Goal: Information Seeking & Learning: Learn about a topic

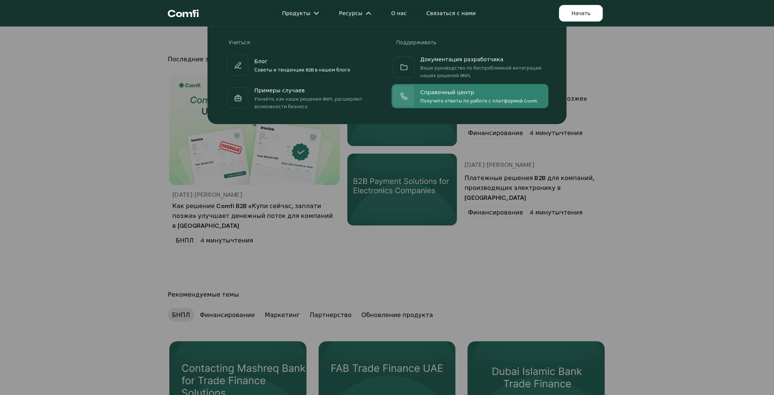
click at [411, 86] on div at bounding box center [403, 95] width 21 height 21
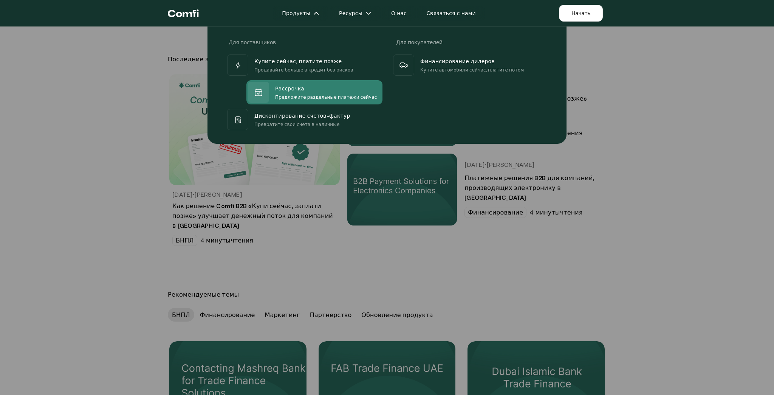
click at [291, 85] on font "Рассрочка" at bounding box center [289, 88] width 29 height 6
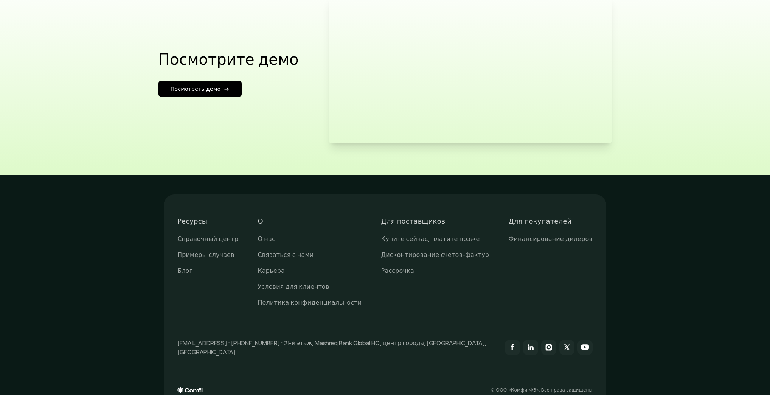
scroll to position [1418, 0]
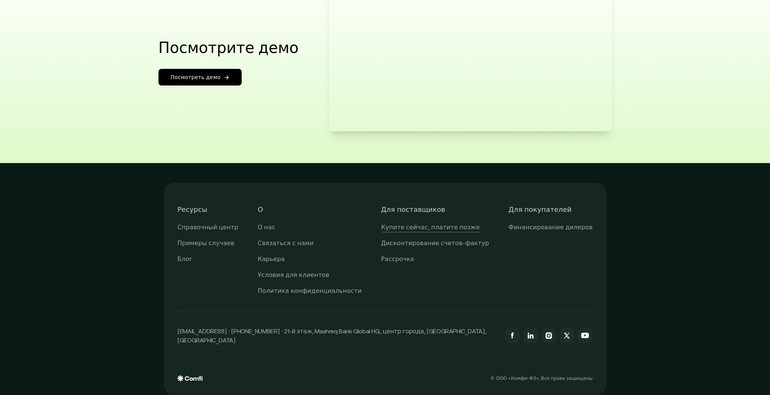
click at [453, 224] on font "Купите сейчас, платите позже" at bounding box center [430, 226] width 99 height 7
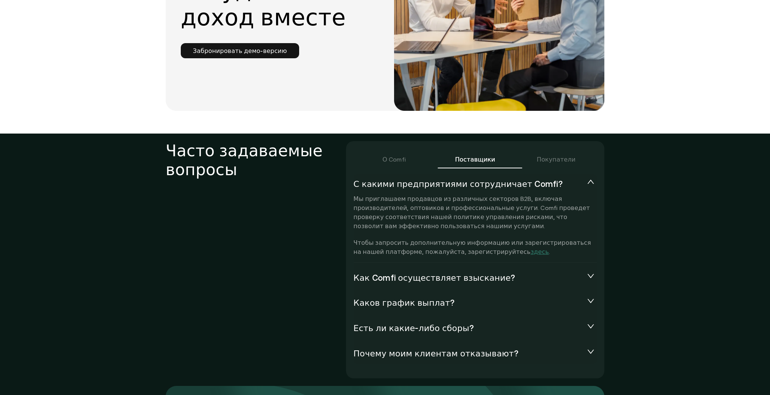
scroll to position [1664, 0]
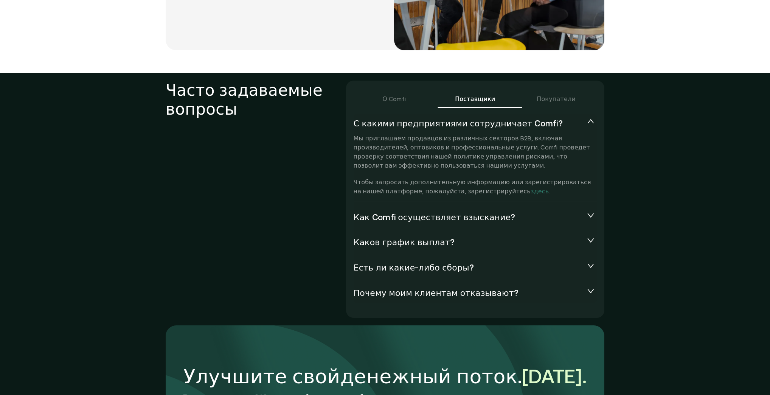
click at [420, 213] on font "Как Comfi осуществляет взыскание?" at bounding box center [435, 217] width 162 height 9
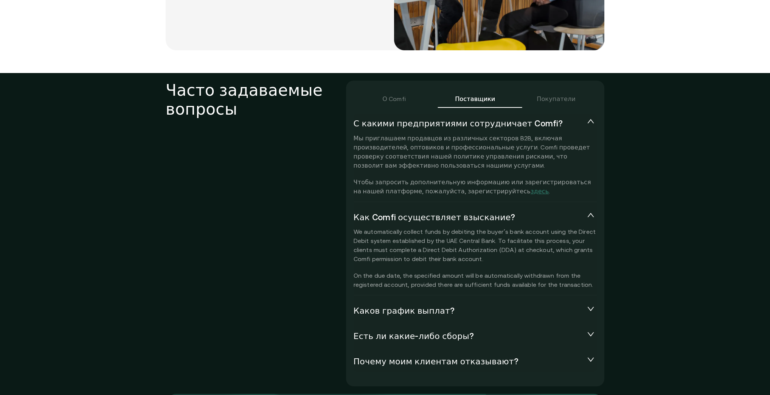
click at [426, 306] on font "Каков график выплат?" at bounding box center [404, 310] width 101 height 9
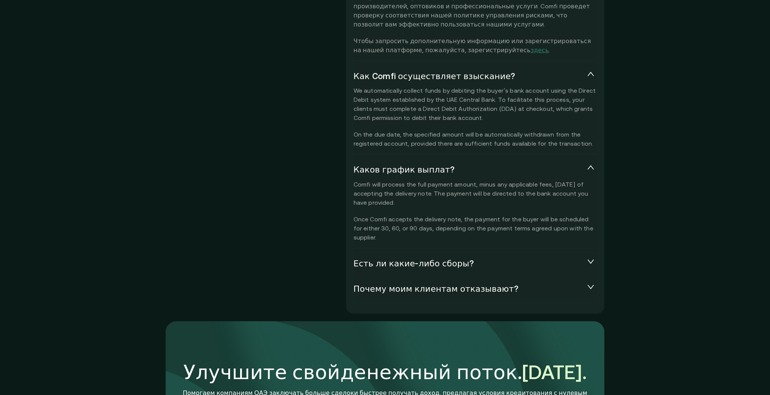
scroll to position [1845, 0]
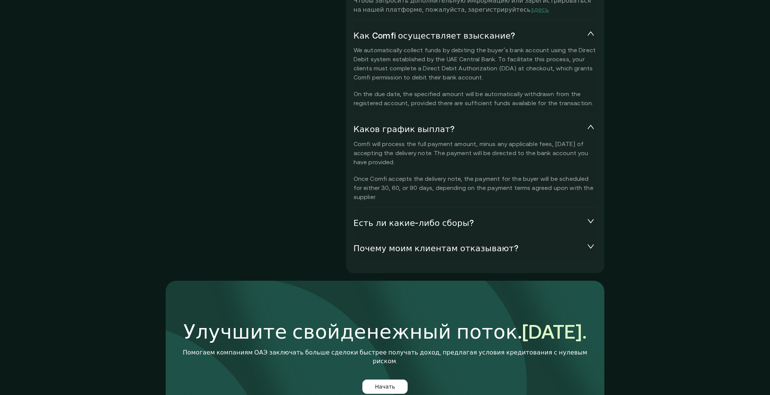
click at [427, 218] on font "Есть ли какие-либо сборы?" at bounding box center [414, 222] width 120 height 9
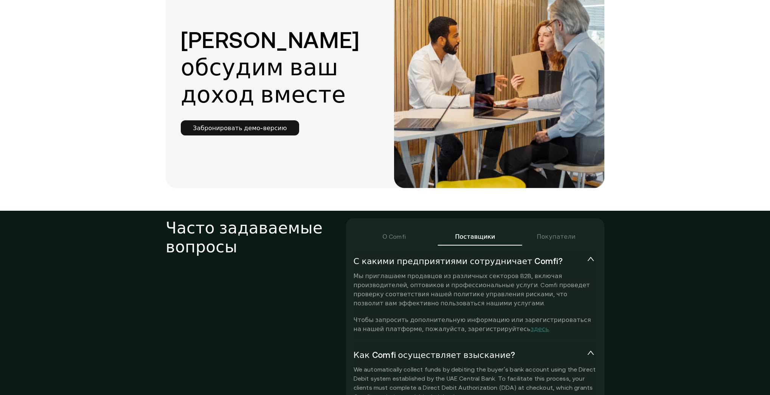
scroll to position [1603, 0]
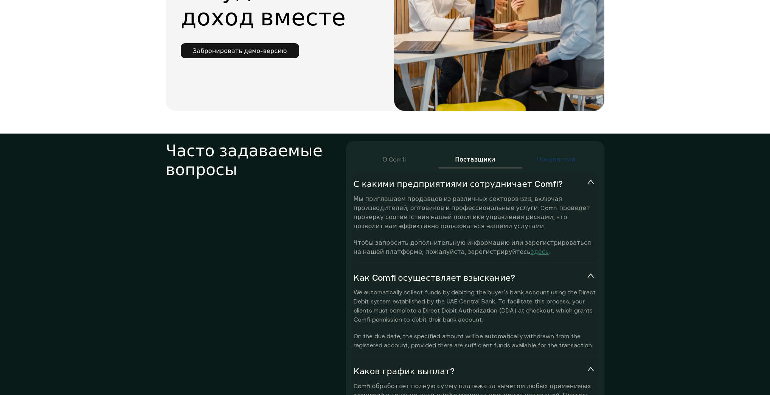
click at [551, 156] on font "Покупатели" at bounding box center [556, 159] width 39 height 7
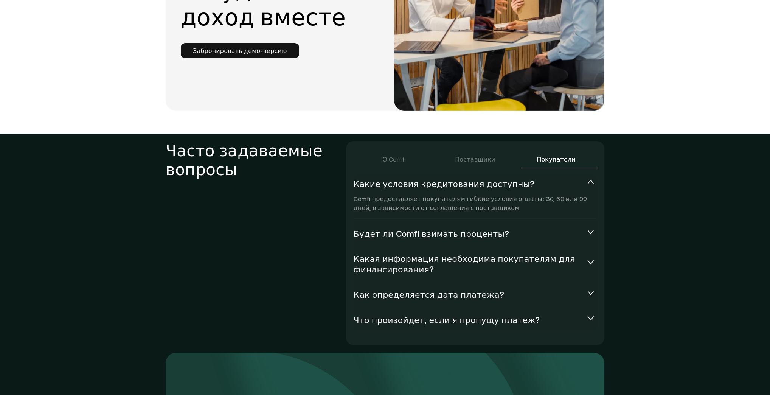
click at [396, 315] on font "Что произойдет, если я пропущу платеж?" at bounding box center [447, 319] width 186 height 9
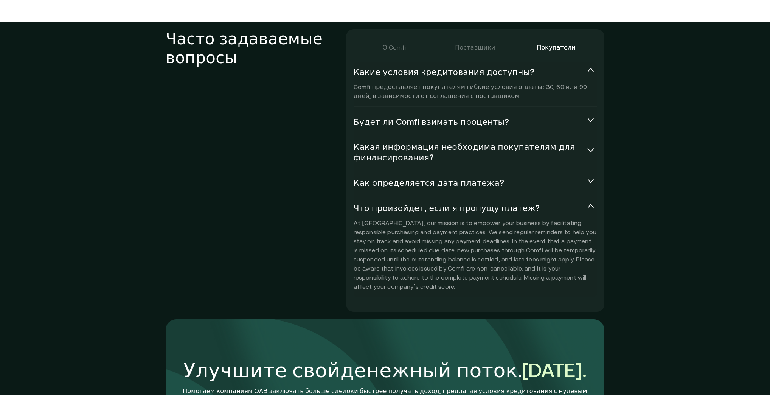
scroll to position [1724, 0]
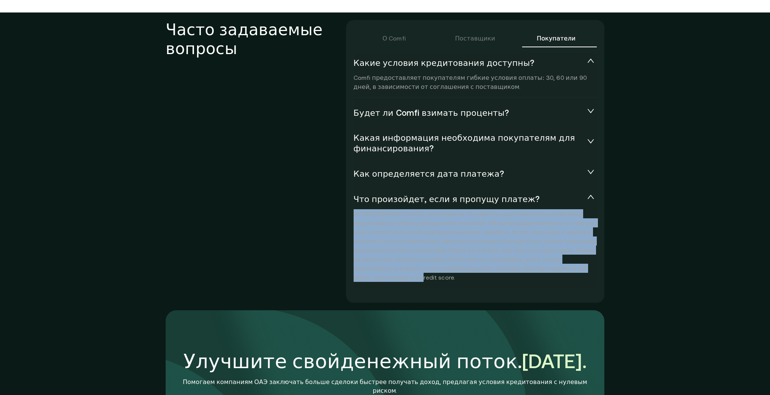
drag, startPoint x: 540, startPoint y: 246, endPoint x: 347, endPoint y: 190, distance: 201.2
click at [354, 209] on p "At Comfi, our mission is to empower your business by facilitating responsible p…" at bounding box center [475, 245] width 243 height 73
copy p "At Comfi, our mission is to empower your business by facilitating responsible p…"
